Goal: Information Seeking & Learning: Learn about a topic

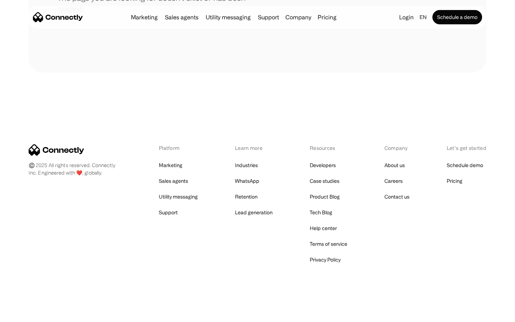
scroll to position [130, 0]
